Goal: Find specific page/section: Find specific page/section

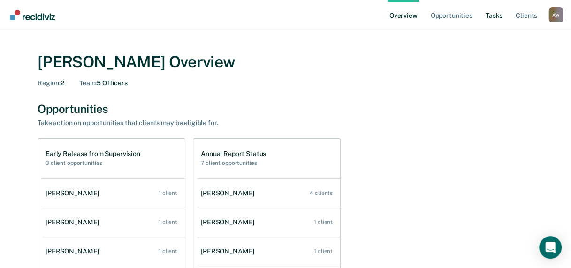
click at [494, 19] on link "Tasks" at bounding box center [493, 15] width 21 height 30
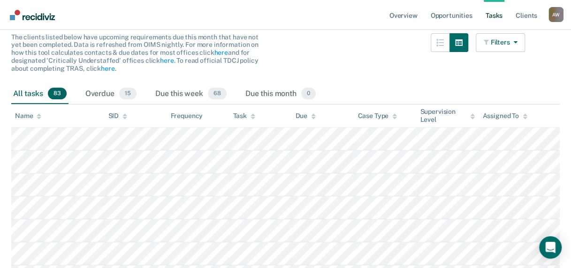
scroll to position [94, 0]
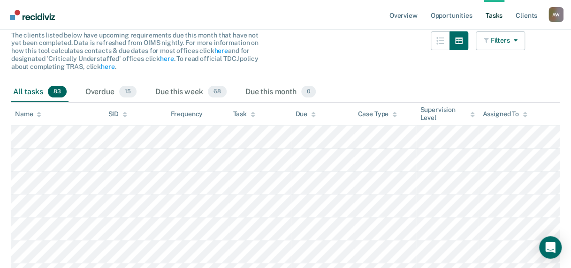
click at [503, 112] on div "Assigned To" at bounding box center [504, 114] width 45 height 8
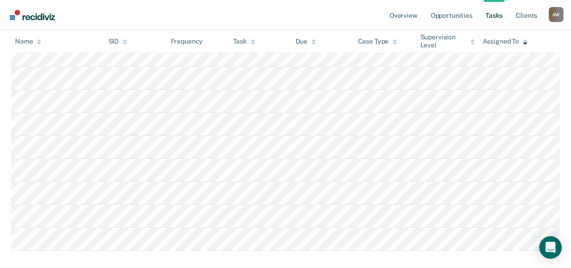
scroll to position [2051, 0]
